Goal: Task Accomplishment & Management: Complete application form

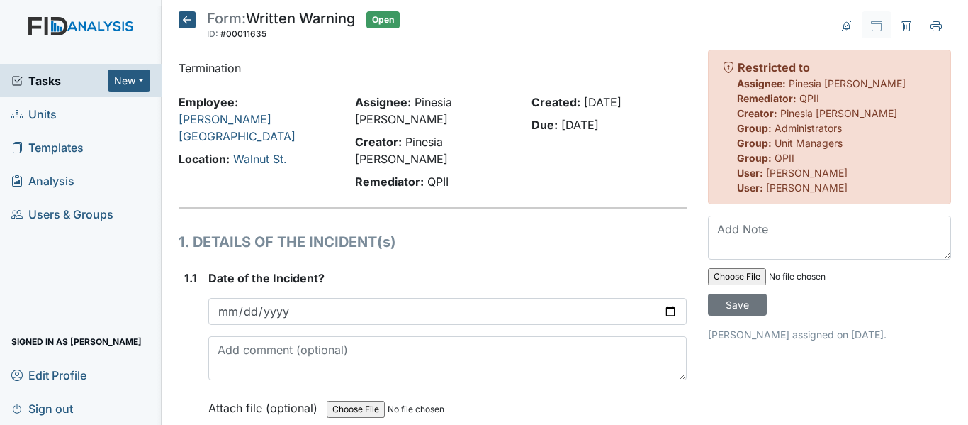
scroll to position [2524, 0]
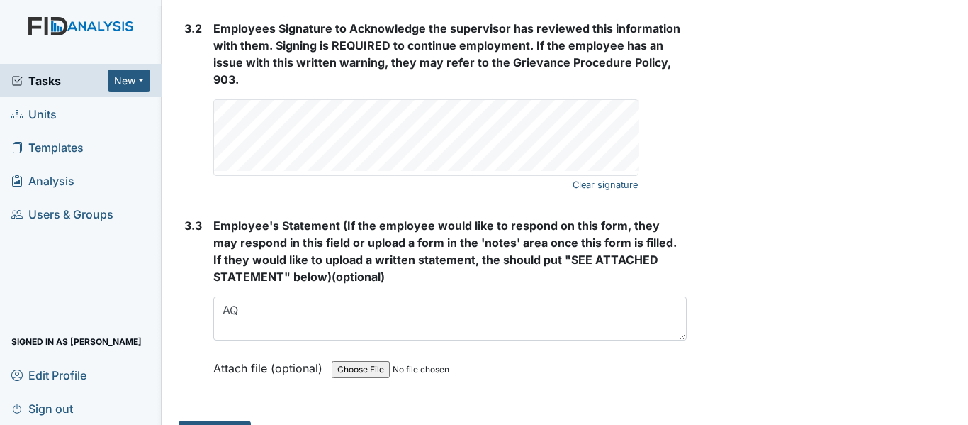
type textarea "A"
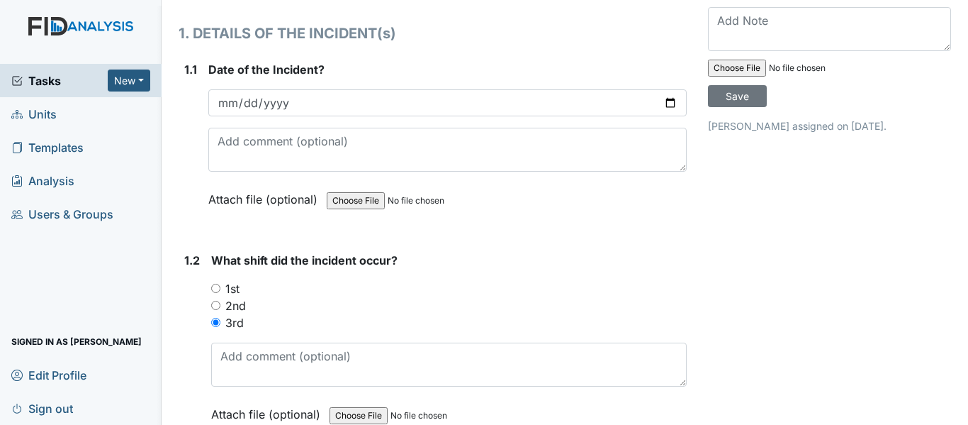
scroll to position [211, 0]
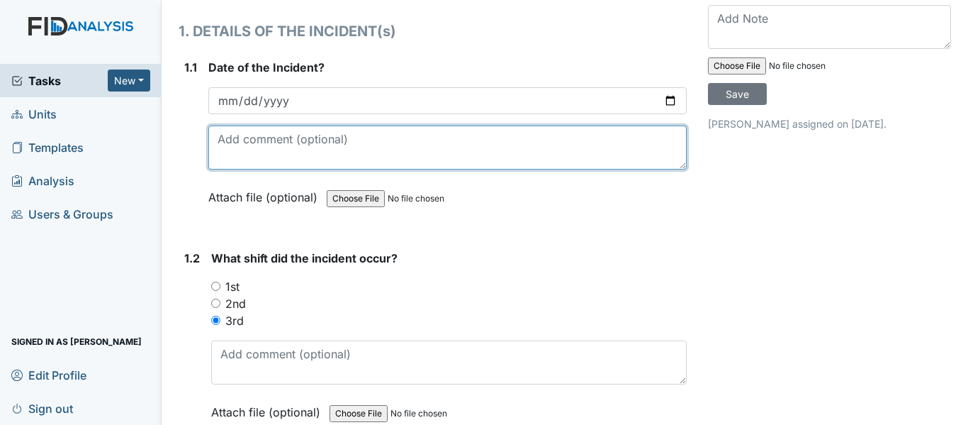
click at [466, 125] on textarea at bounding box center [447, 147] width 479 height 44
type textarea "s"
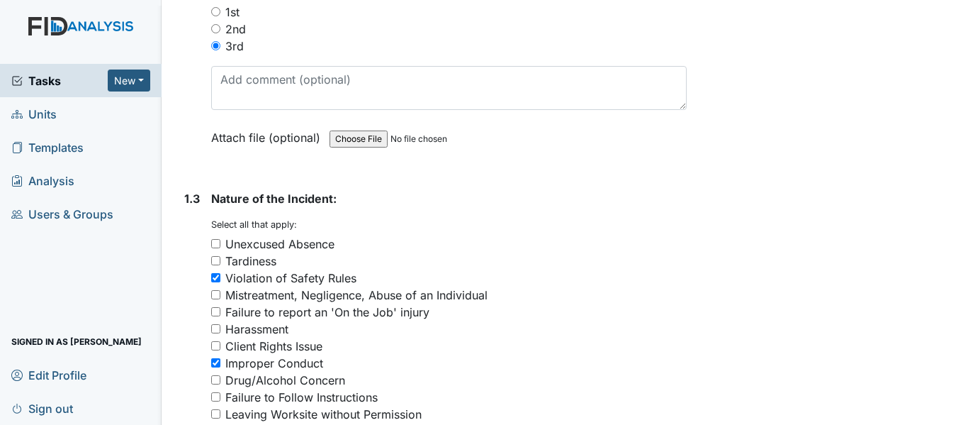
scroll to position [542, 0]
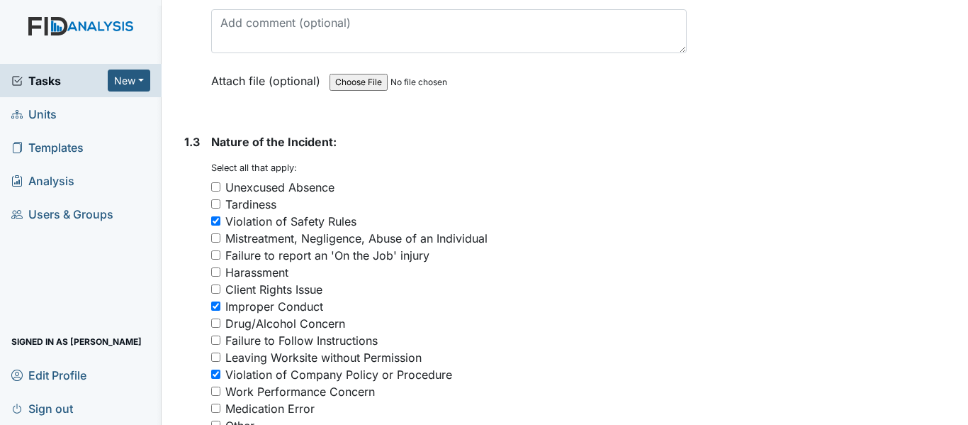
type textarea "Sleeping on the job."
drag, startPoint x: 961, startPoint y: 412, endPoint x: 659, endPoint y: 350, distance: 309.0
click at [659, 383] on div "Work Performance Concern" at bounding box center [449, 391] width 476 height 17
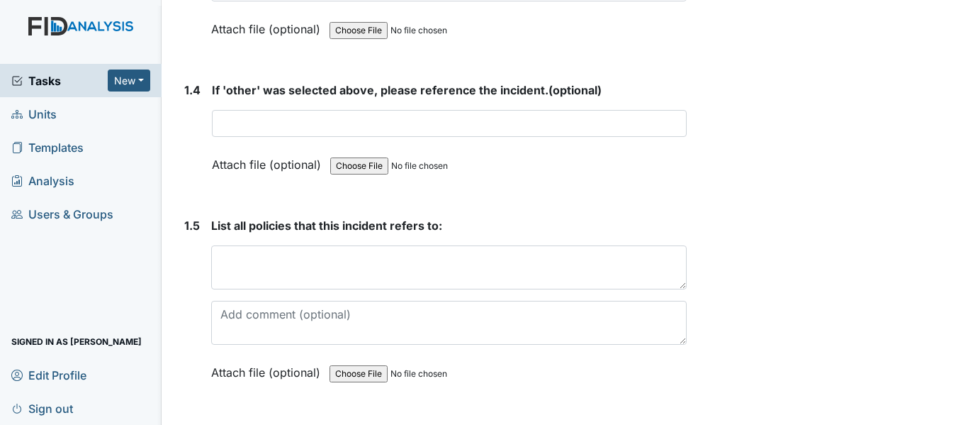
scroll to position [1042, 0]
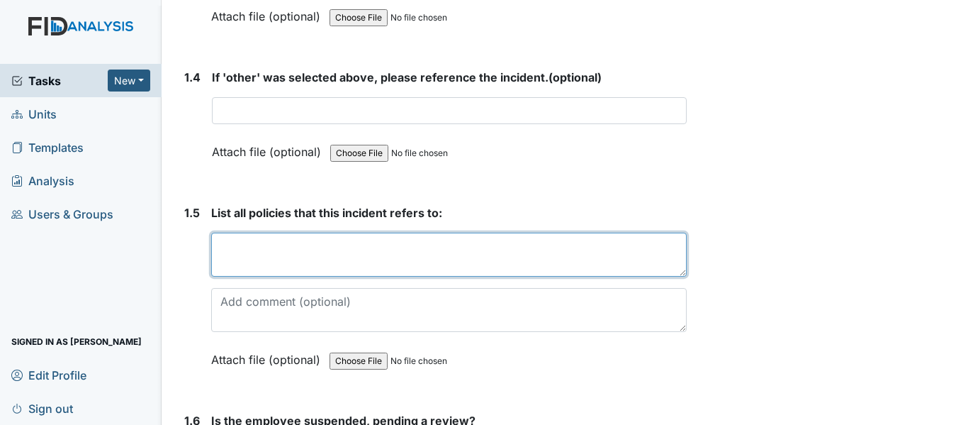
click at [432, 233] on textarea at bounding box center [449, 255] width 476 height 44
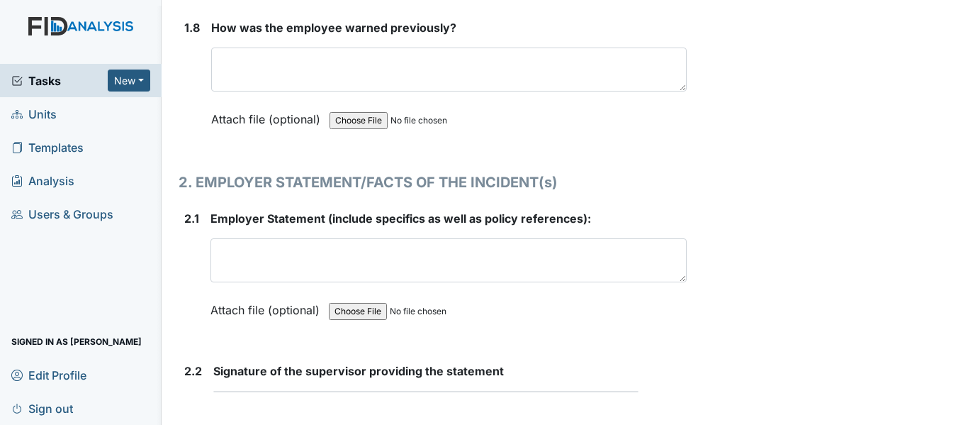
scroll to position [1875, 0]
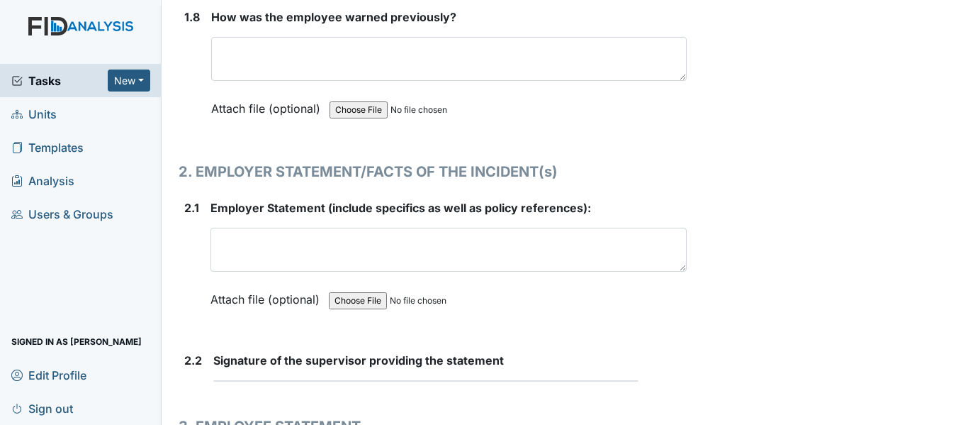
type textarea "Policy section 801 Behavior of Employees Section 2(m)"
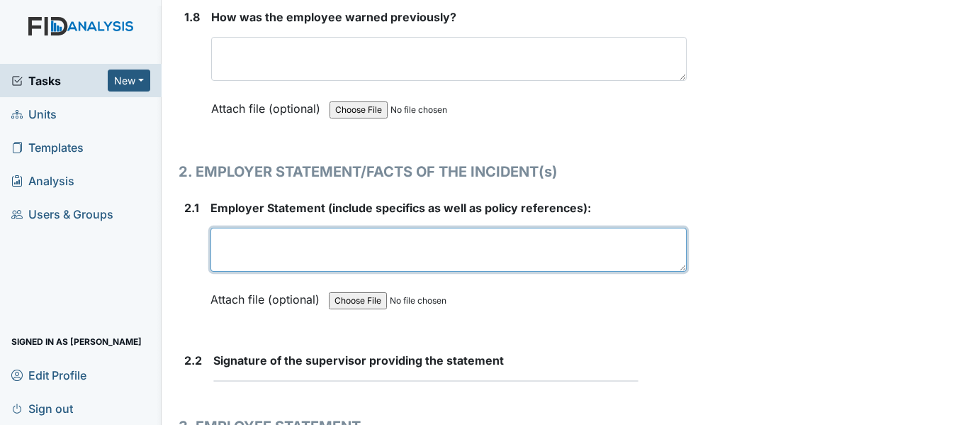
click at [432, 228] on textarea at bounding box center [449, 250] width 476 height 44
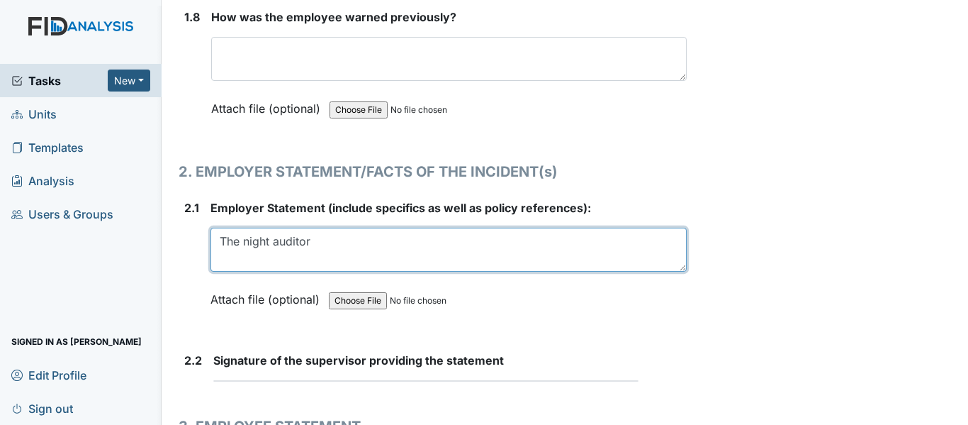
click at [362, 228] on textarea "The night auditor" at bounding box center [449, 250] width 476 height 44
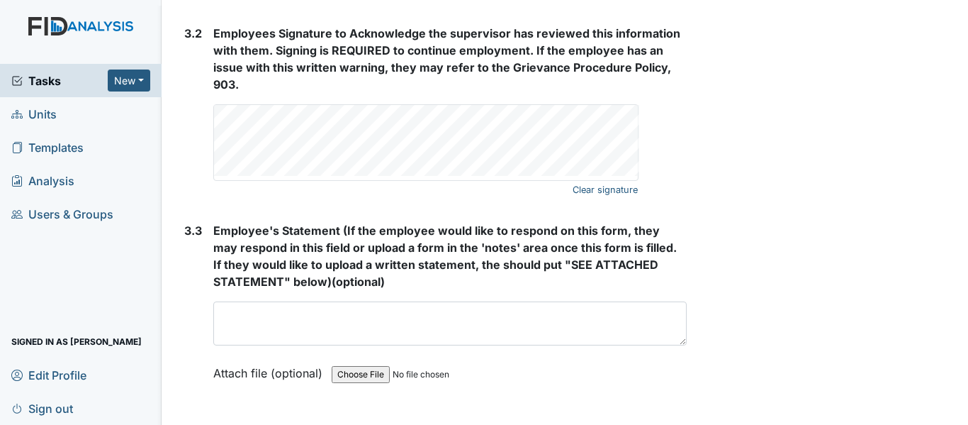
scroll to position [2524, 0]
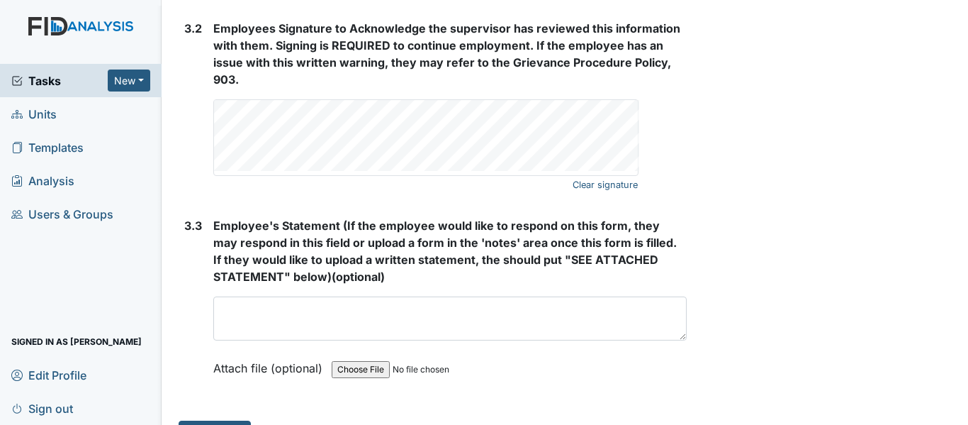
type textarea "The night auditor notice employee may have been sleep. A camera observation was…"
click at [30, 115] on span "Units" at bounding box center [33, 114] width 45 height 22
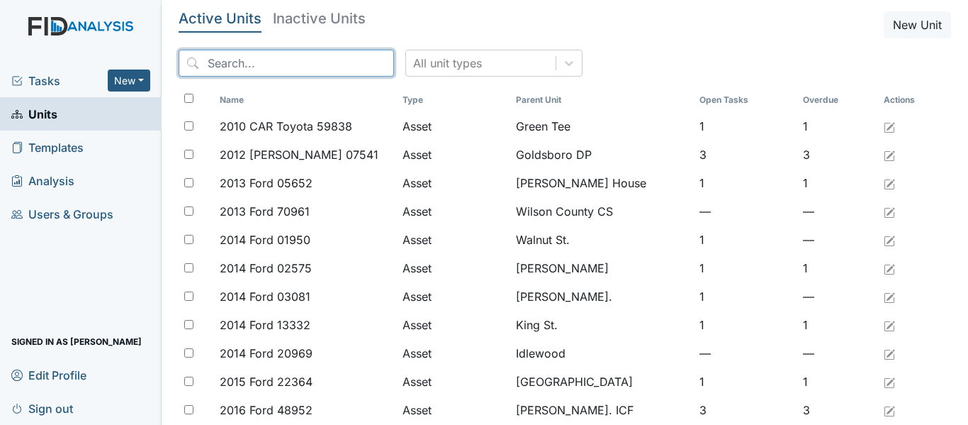
click at [208, 65] on input "search" at bounding box center [287, 63] width 216 height 27
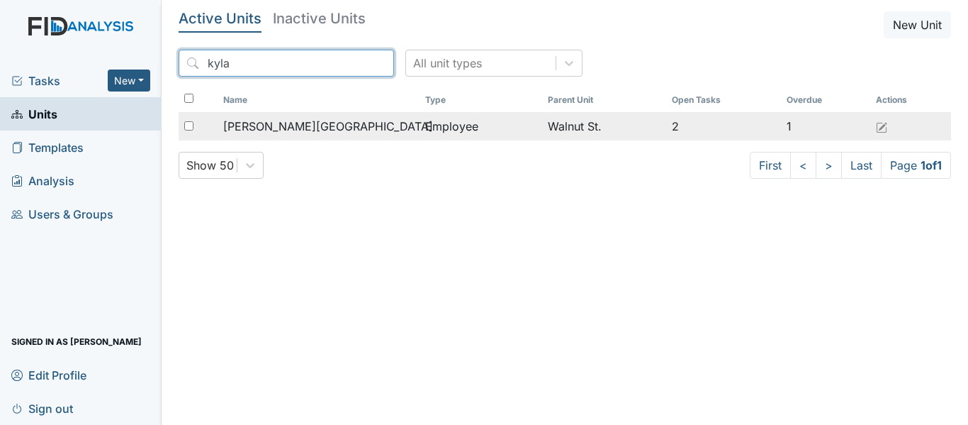
type input "kyla"
click at [301, 130] on span "[PERSON_NAME][GEOGRAPHIC_DATA]" at bounding box center [328, 126] width 210 height 17
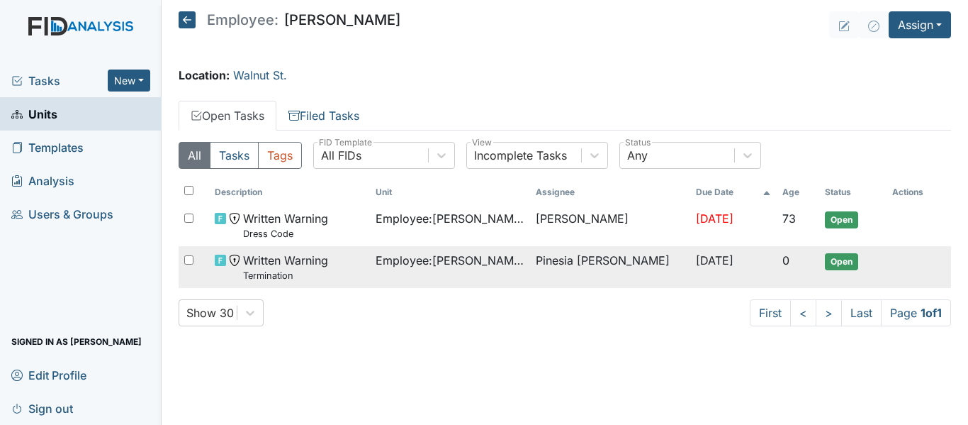
click at [289, 259] on span "Written Warning Termination" at bounding box center [285, 267] width 85 height 30
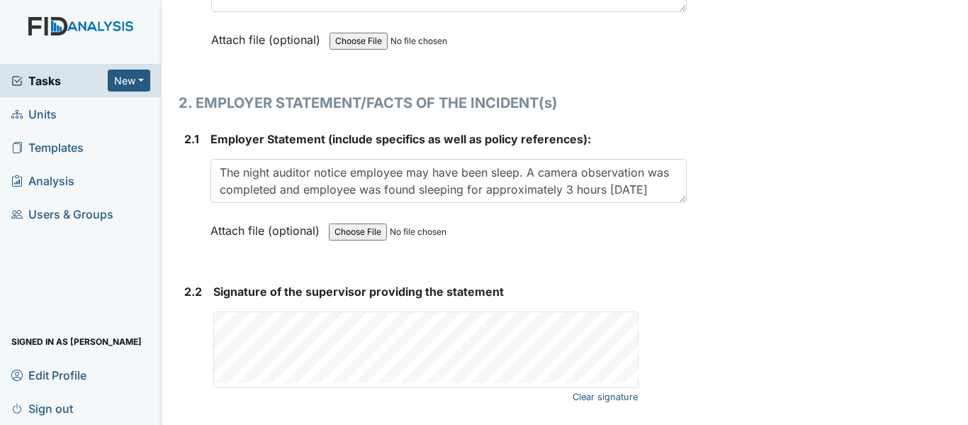
scroll to position [1949, 0]
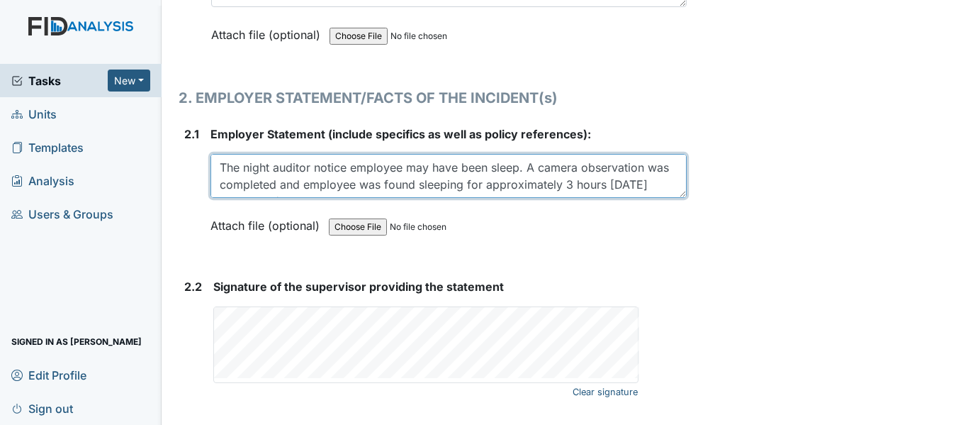
click at [647, 154] on textarea "The night auditor notice employee may have been sleep. A camera observation was…" at bounding box center [449, 176] width 476 height 44
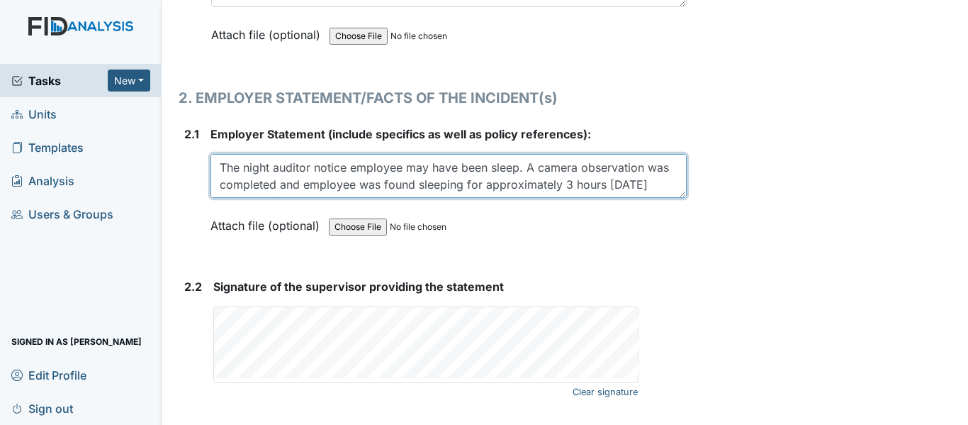
scroll to position [17, 0]
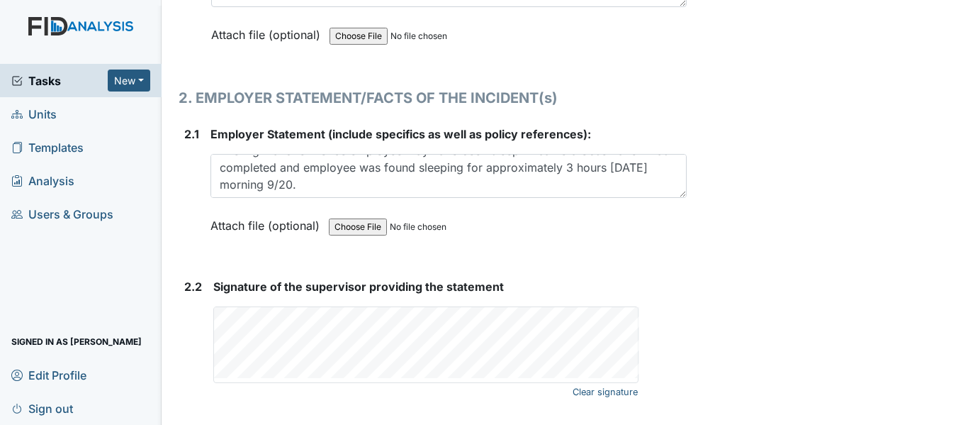
drag, startPoint x: 686, startPoint y: 163, endPoint x: 675, endPoint y: 152, distance: 15.0
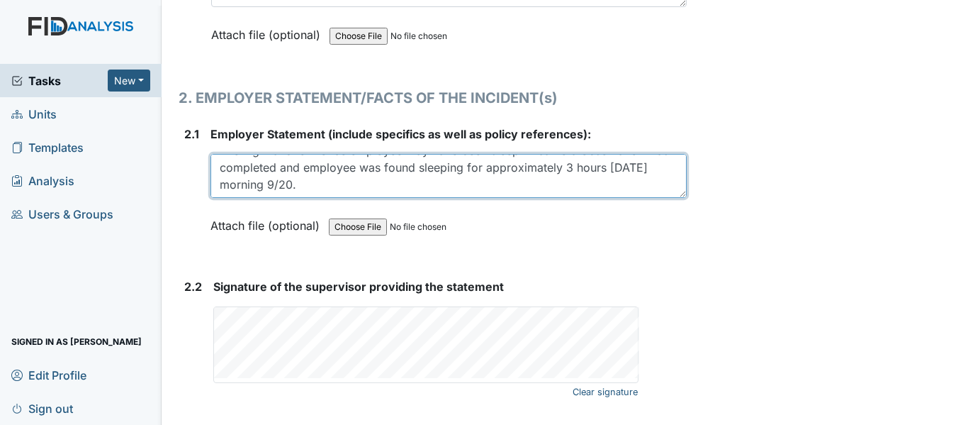
click at [479, 154] on textarea "The night auditor notice employee may have been sleep. A camera observation was…" at bounding box center [449, 176] width 476 height 44
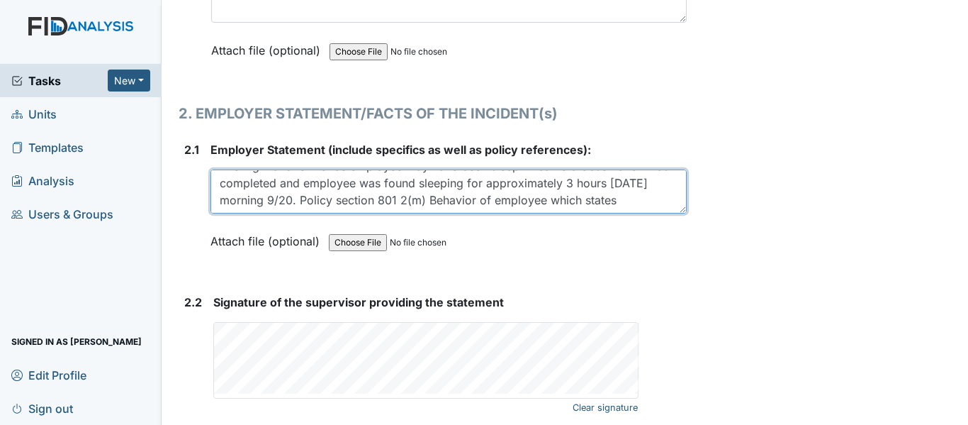
scroll to position [28, 0]
paste textarea "Conduct that interferes with operations, discredits LIFE, Inc., or is offensive…"
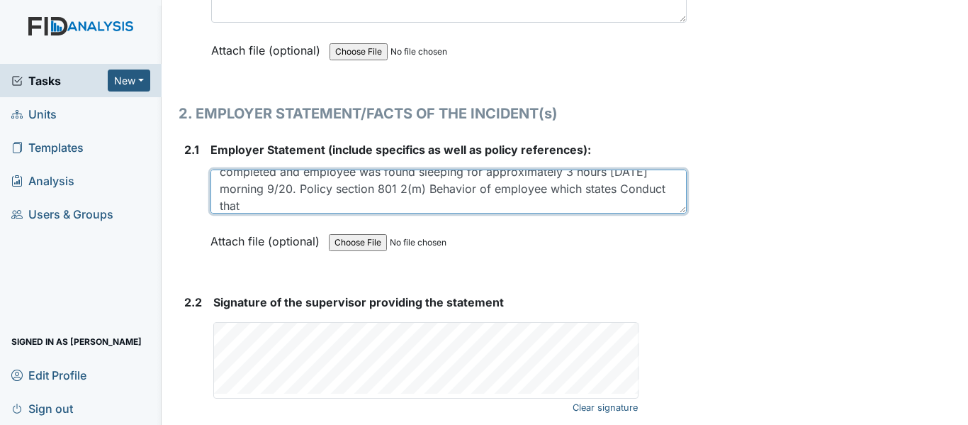
scroll to position [62, 0]
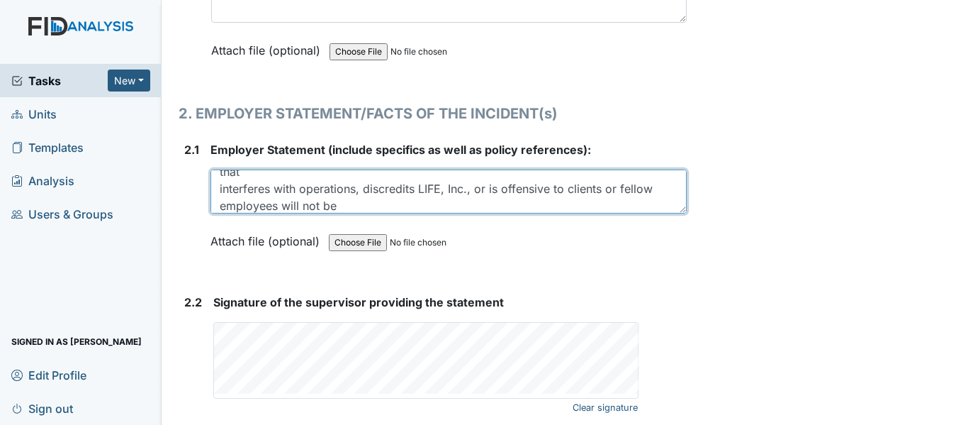
click at [220, 169] on textarea "The night auditor notice employee may have been sleep. A camera observation was…" at bounding box center [449, 191] width 476 height 44
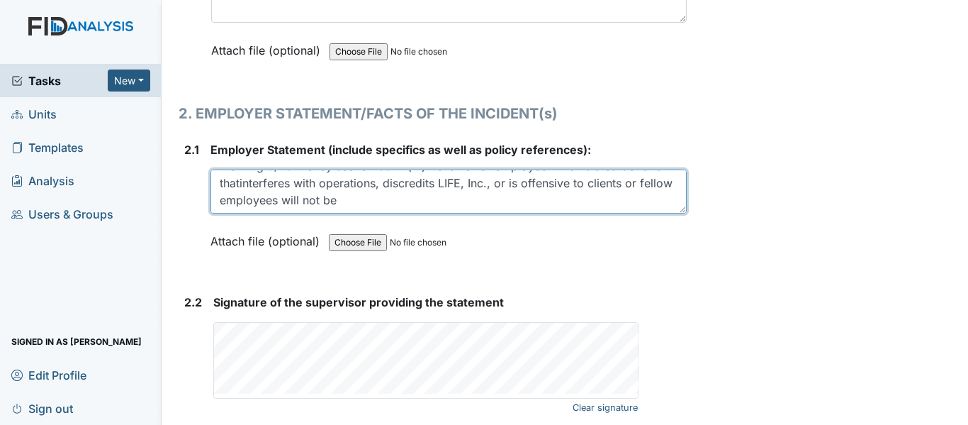
scroll to position [45, 0]
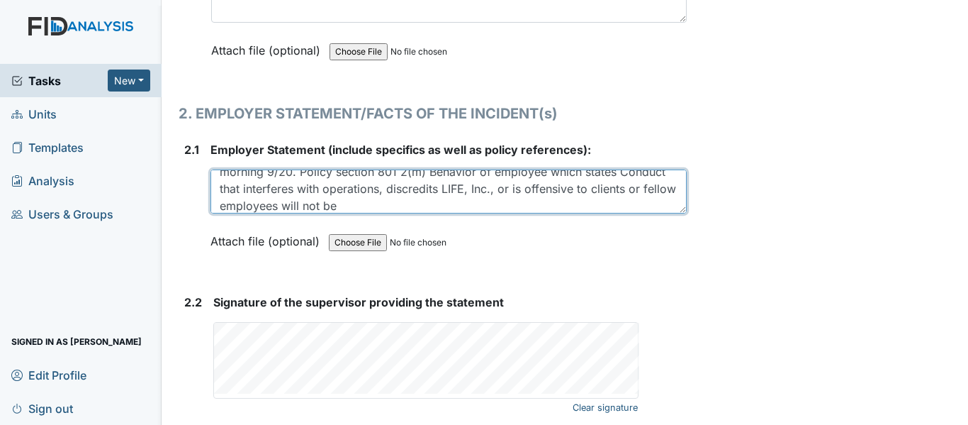
click at [469, 171] on textarea "The night auditor notice employee may have been sleep. A camera observation was…" at bounding box center [449, 191] width 476 height 44
click at [566, 175] on textarea "The night auditor notice employee may have been sleep. A camera observation was…" at bounding box center [449, 191] width 476 height 44
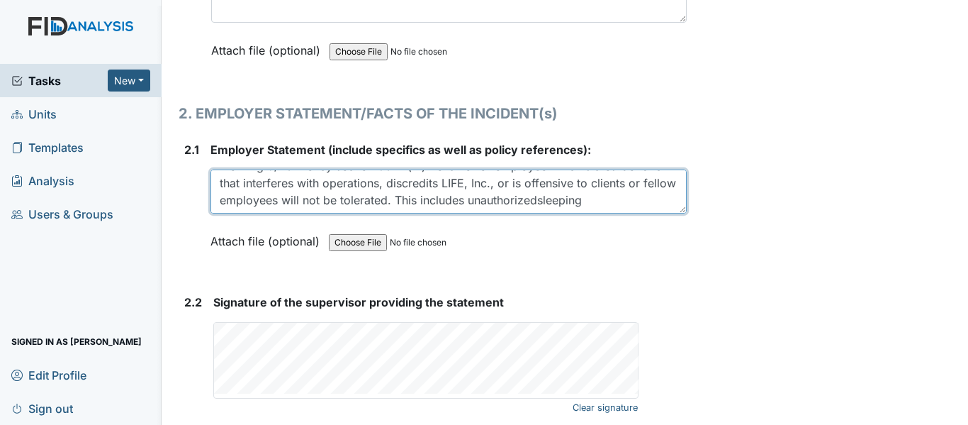
click at [401, 169] on textarea "The night auditor notice employee may have been sleep. A camera observation was…" at bounding box center [449, 191] width 476 height 44
click at [289, 169] on textarea "The night auditor notice employee may have been sleep. A camera observation was…" at bounding box center [449, 191] width 476 height 44
click at [353, 169] on textarea "The night auditor notice employee may have been sleep. A camera observation was…" at bounding box center [449, 191] width 476 height 44
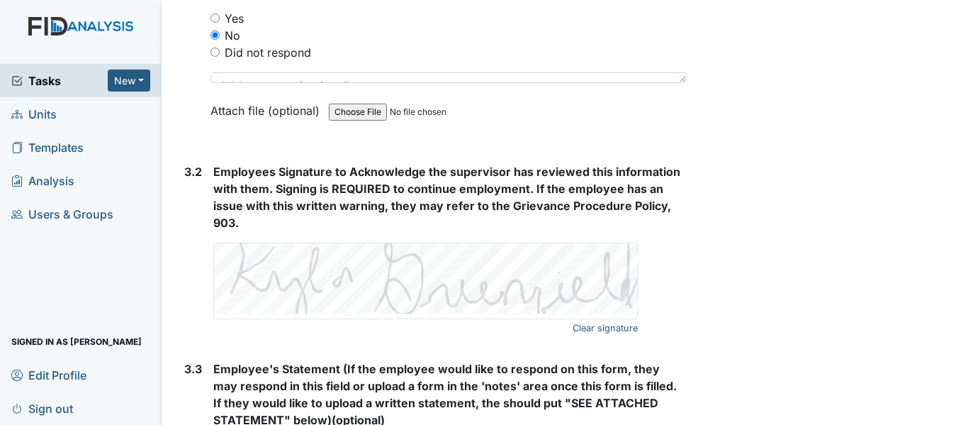
scroll to position [2430, 0]
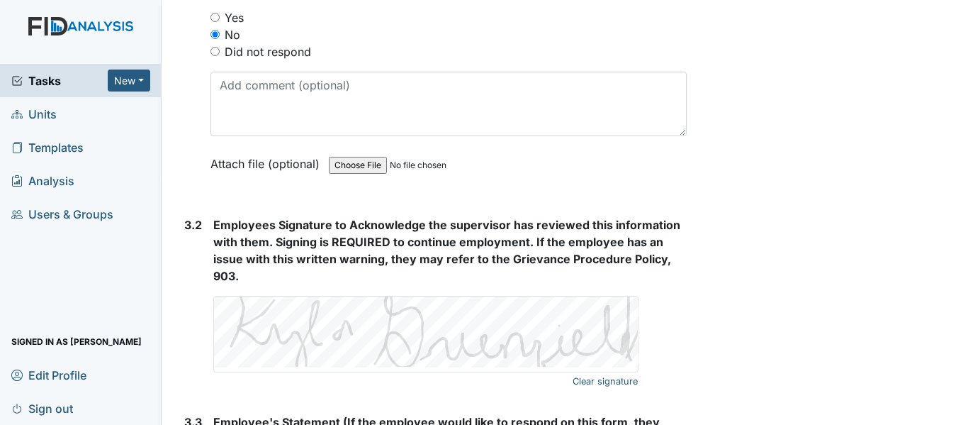
drag, startPoint x: 676, startPoint y: 45, endPoint x: 699, endPoint y: 100, distance: 59.4
type textarea "The night auditor notice employee may have been sleep. A camera observation was…"
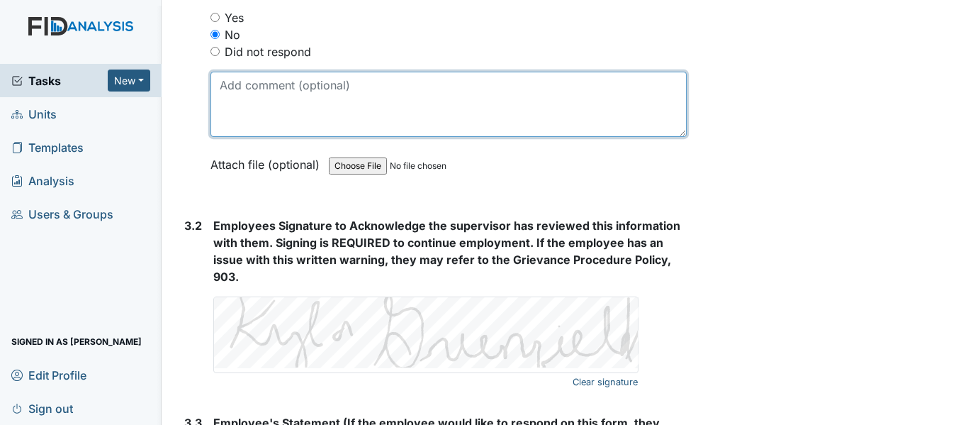
click at [471, 72] on textarea at bounding box center [449, 104] width 476 height 65
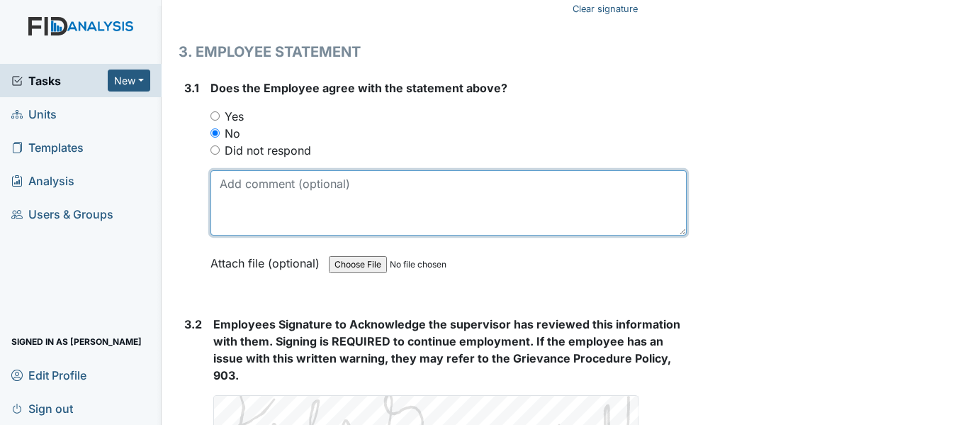
scroll to position [2338, 0]
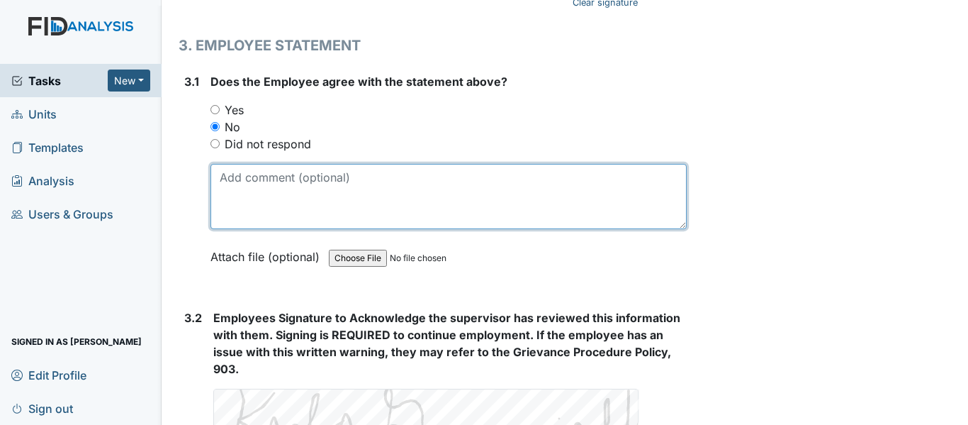
click at [498, 171] on textarea at bounding box center [449, 196] width 476 height 65
click at [516, 167] on textarea at bounding box center [449, 196] width 476 height 65
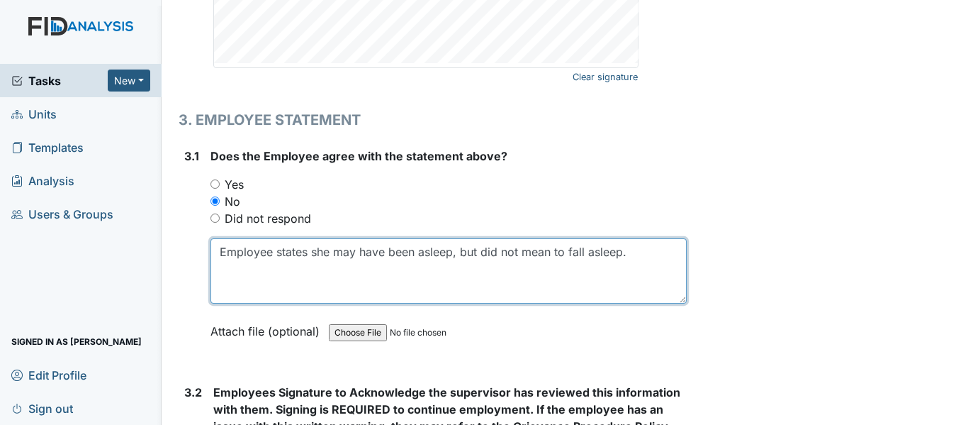
scroll to position [2627, 0]
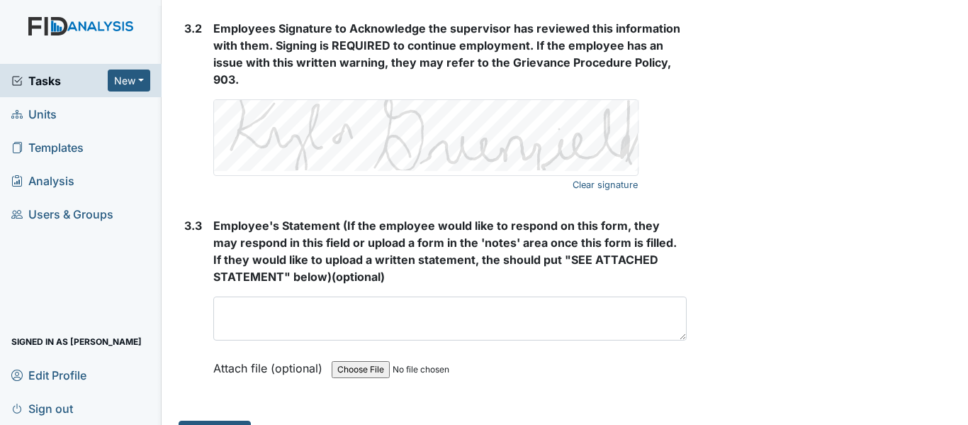
type textarea "Employee states she may have been asleep, but did not mean to fall asleep."
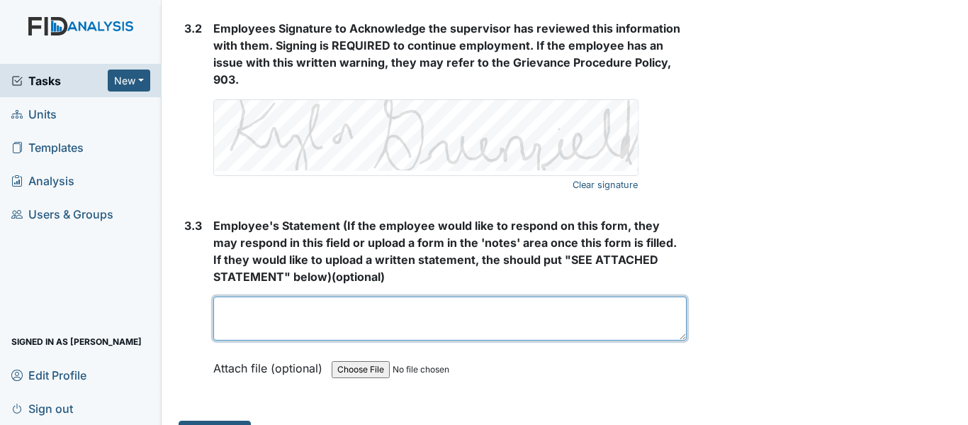
click at [503, 296] on textarea at bounding box center [450, 318] width 474 height 44
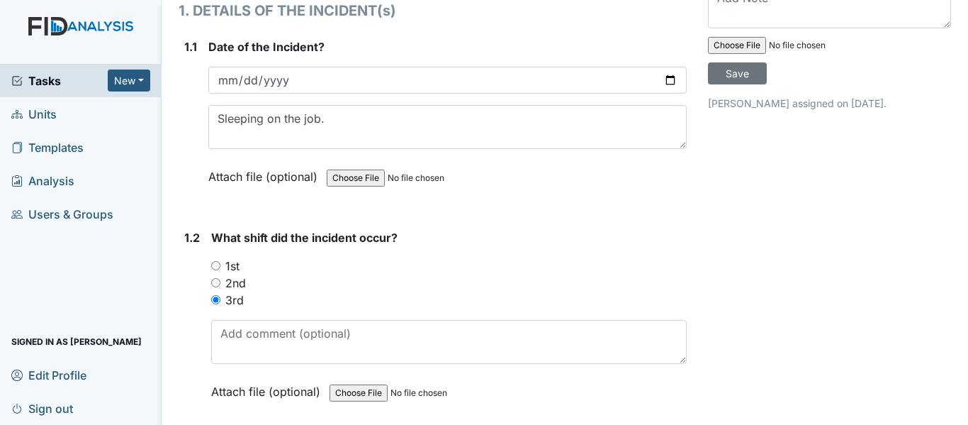
scroll to position [218, 0]
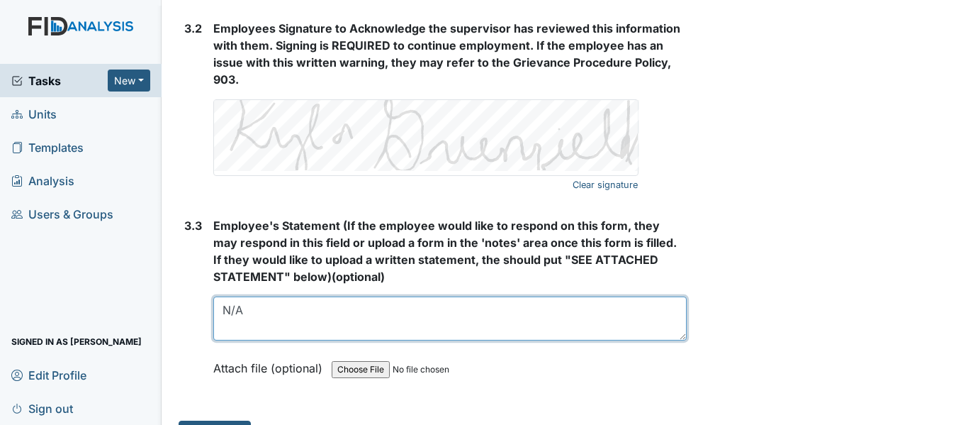
type textarea "N/A"
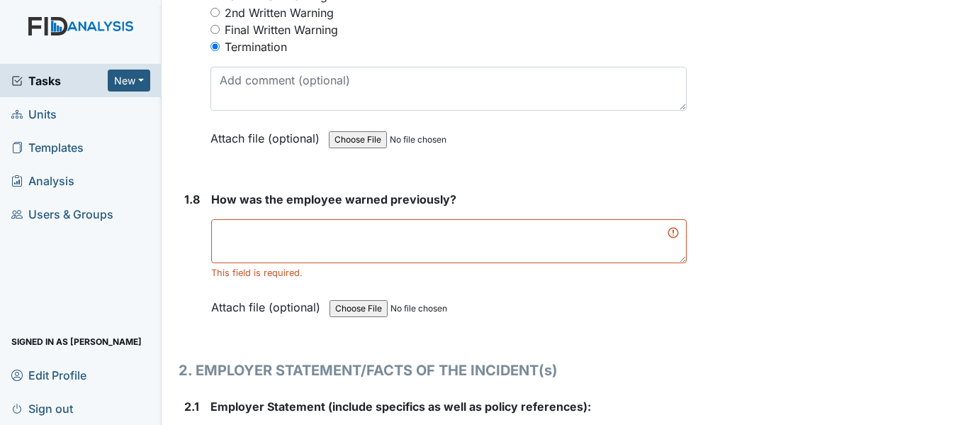
scroll to position [1692, 0]
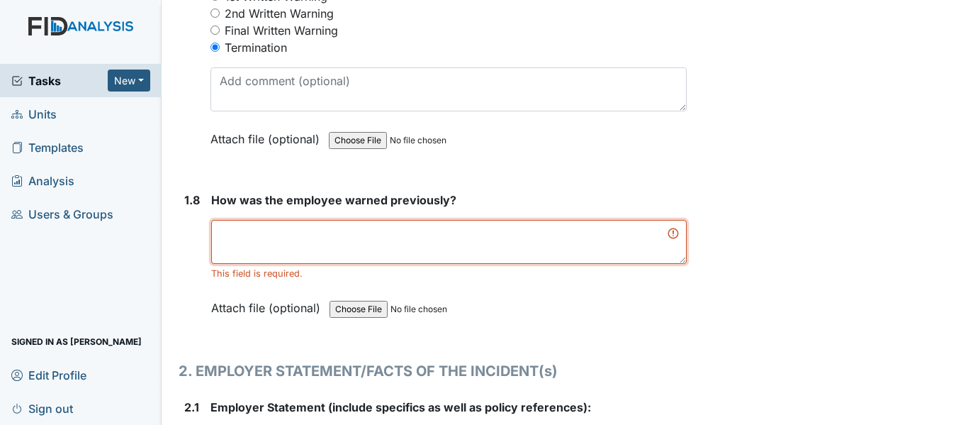
click at [562, 220] on textarea at bounding box center [449, 242] width 476 height 44
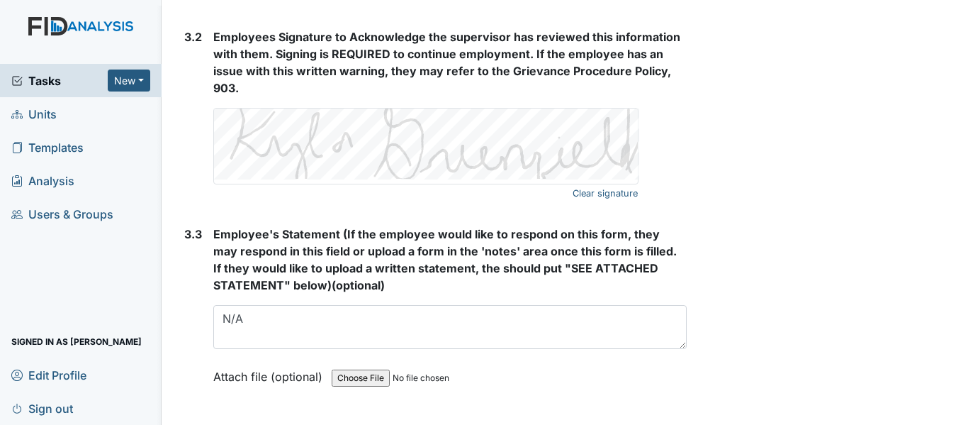
scroll to position [2627, 0]
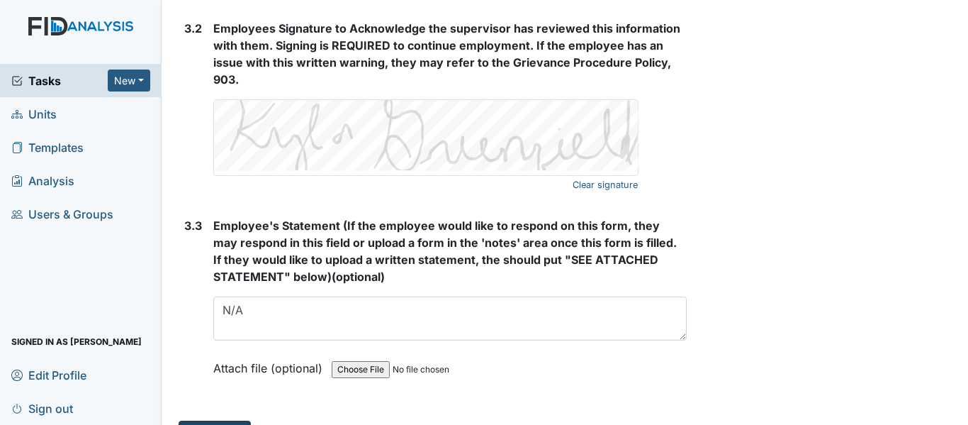
type textarea "Sleeping on the job"
